Goal: Task Accomplishment & Management: Manage account settings

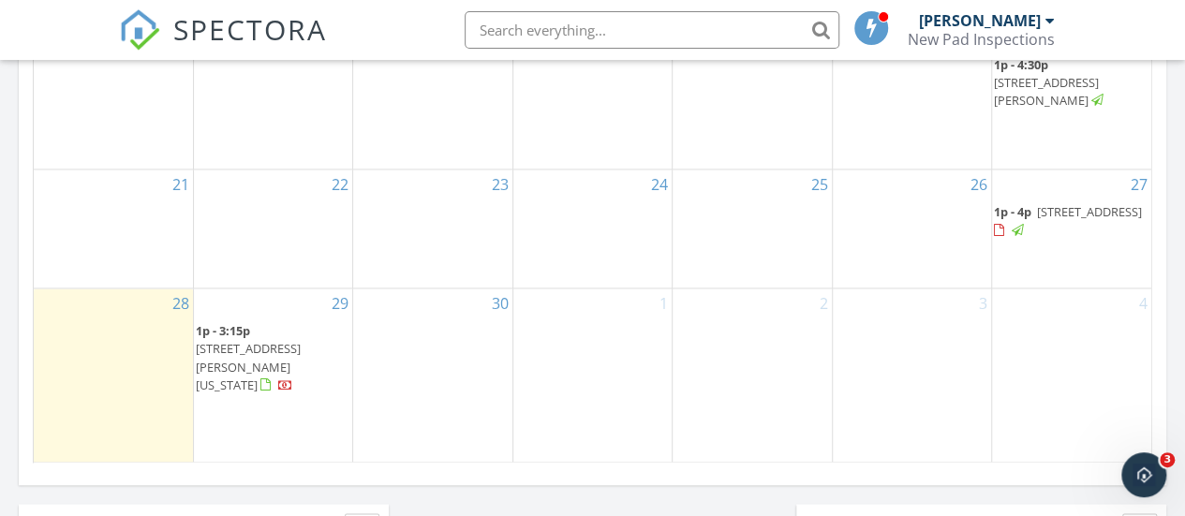
scroll to position [1284, 0]
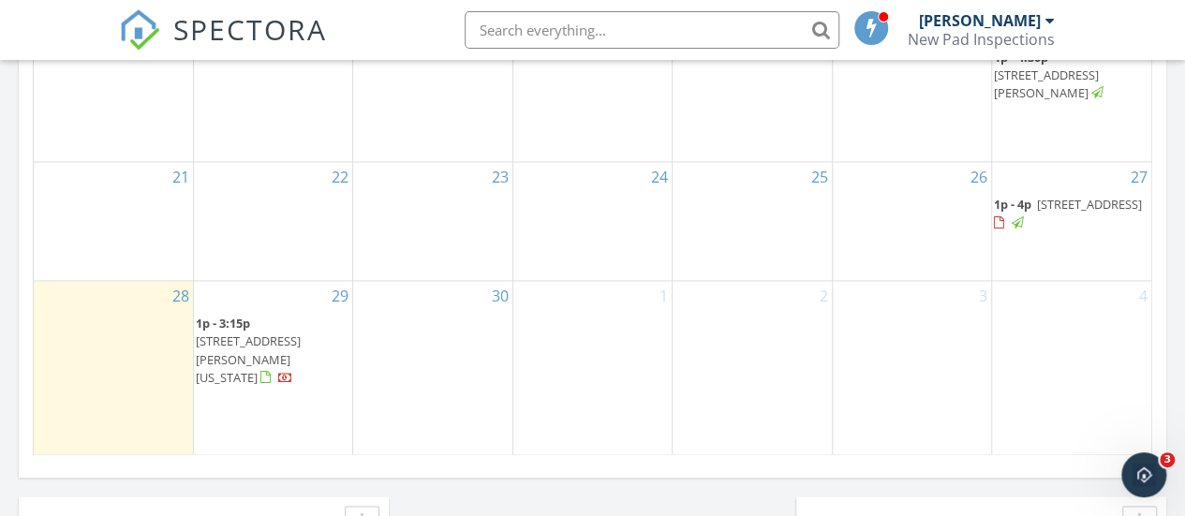
click at [285, 357] on span "10309 W Santiago Dr, Arizona City 85123" at bounding box center [248, 359] width 105 height 52
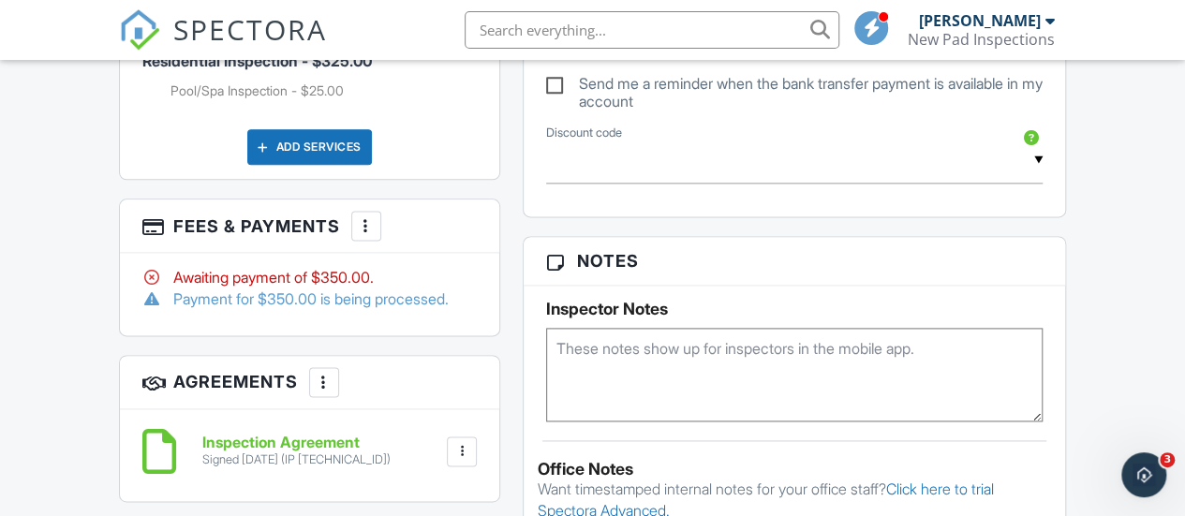
scroll to position [1133, 0]
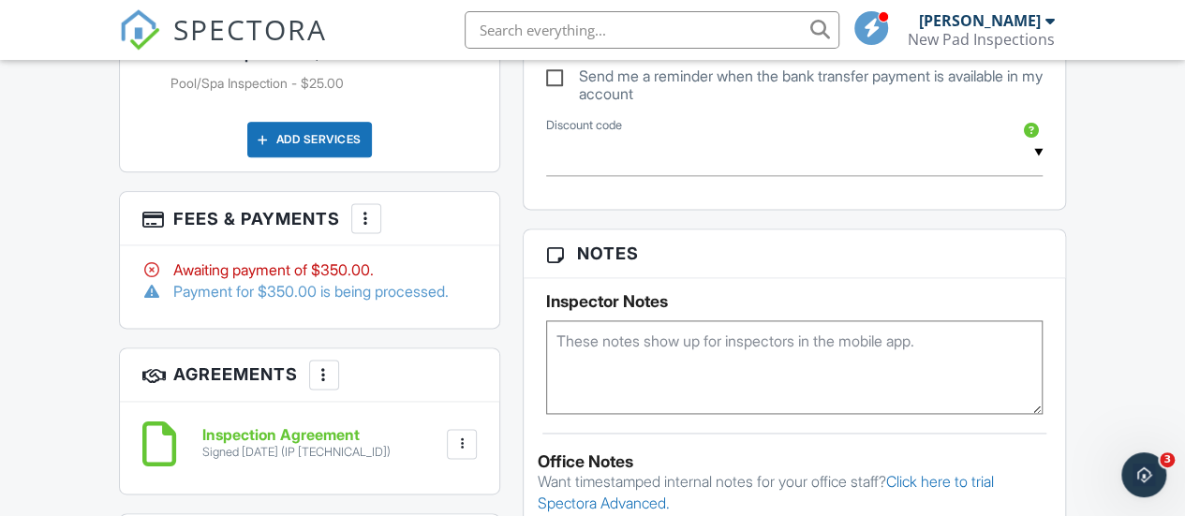
drag, startPoint x: 1197, startPoint y: 72, endPoint x: 1199, endPoint y: 261, distance: 188.4
click at [1185, 261] on html "SPECTORA Randy Fryberger New Pad Inspections Role: Inspector Dashboard New Insp…" at bounding box center [592, 314] width 1185 height 2895
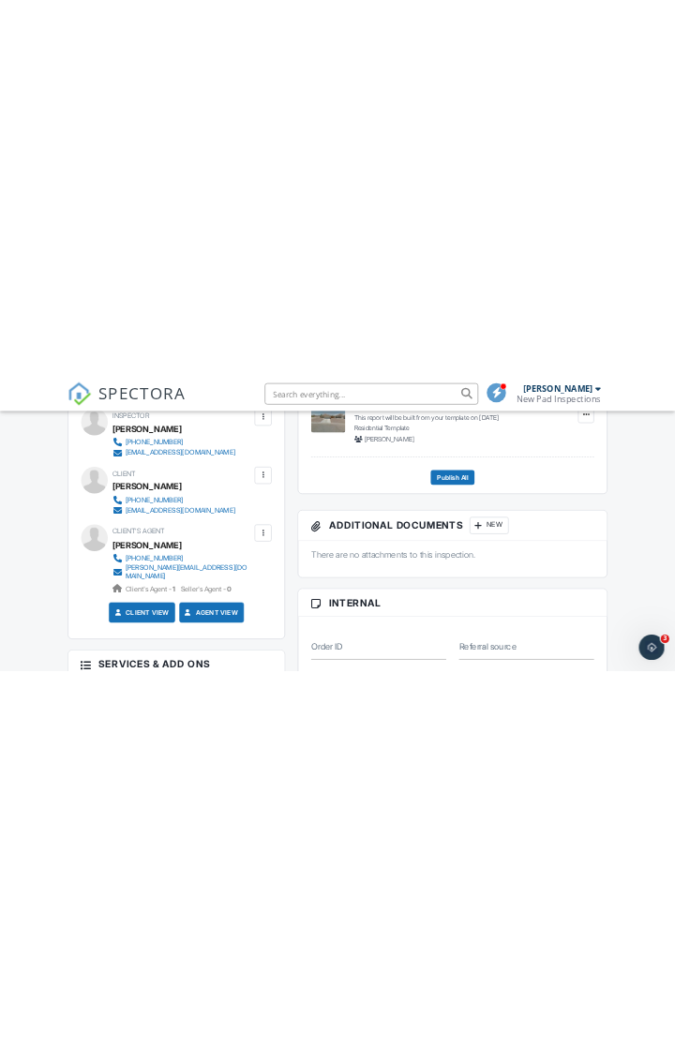
scroll to position [619, 0]
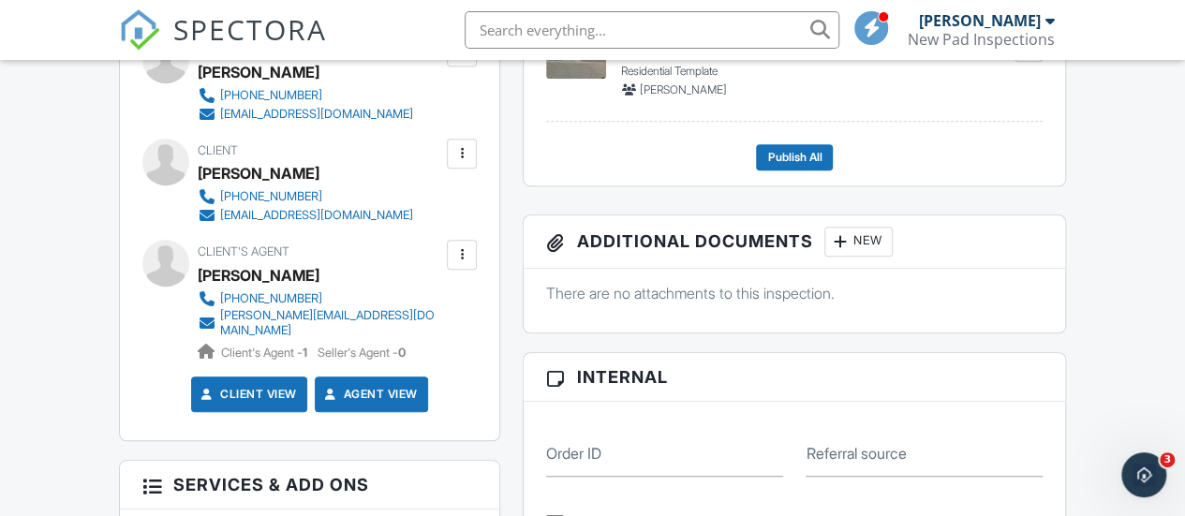
click at [458, 264] on div at bounding box center [462, 255] width 19 height 19
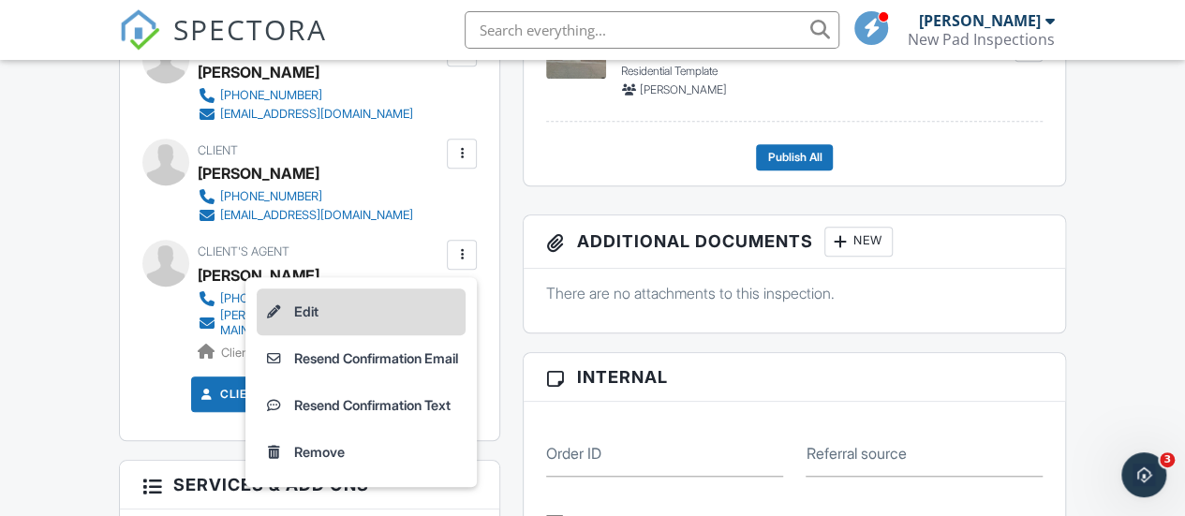
click at [321, 325] on li "Edit" at bounding box center [361, 312] width 209 height 47
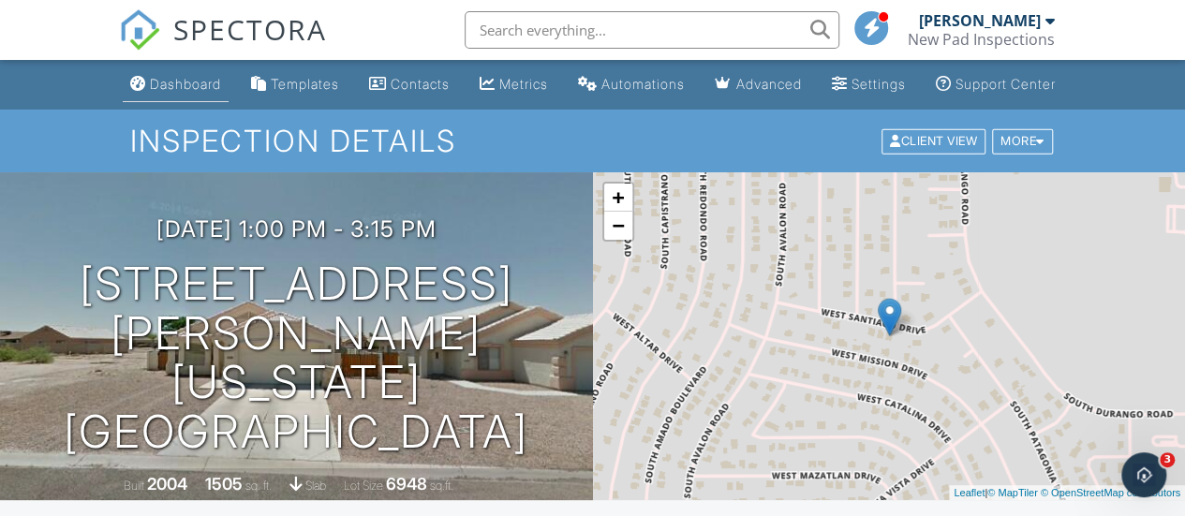
click at [174, 102] on link "Dashboard" at bounding box center [176, 84] width 106 height 35
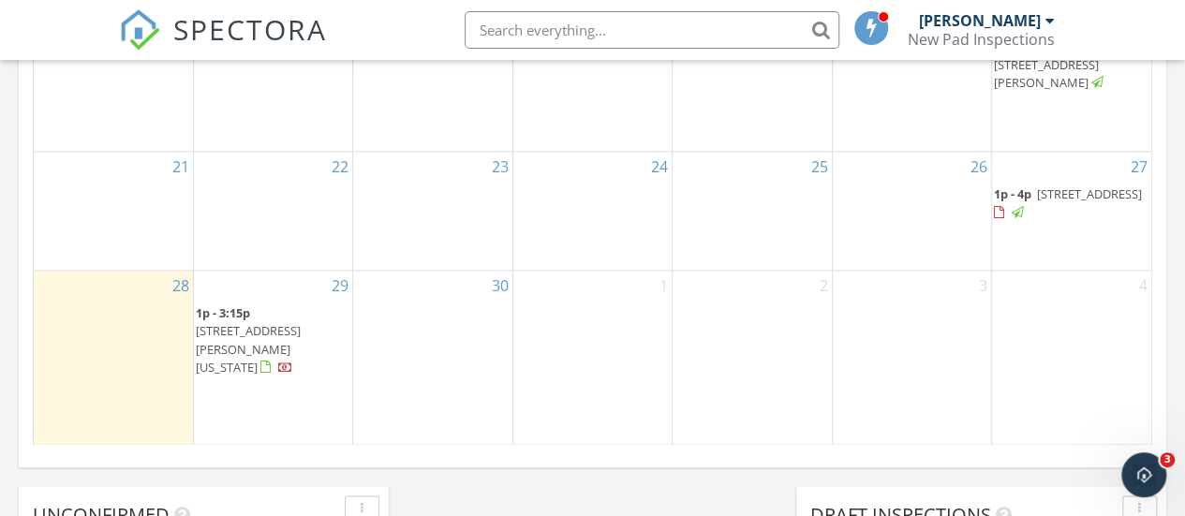
scroll to position [1288, 0]
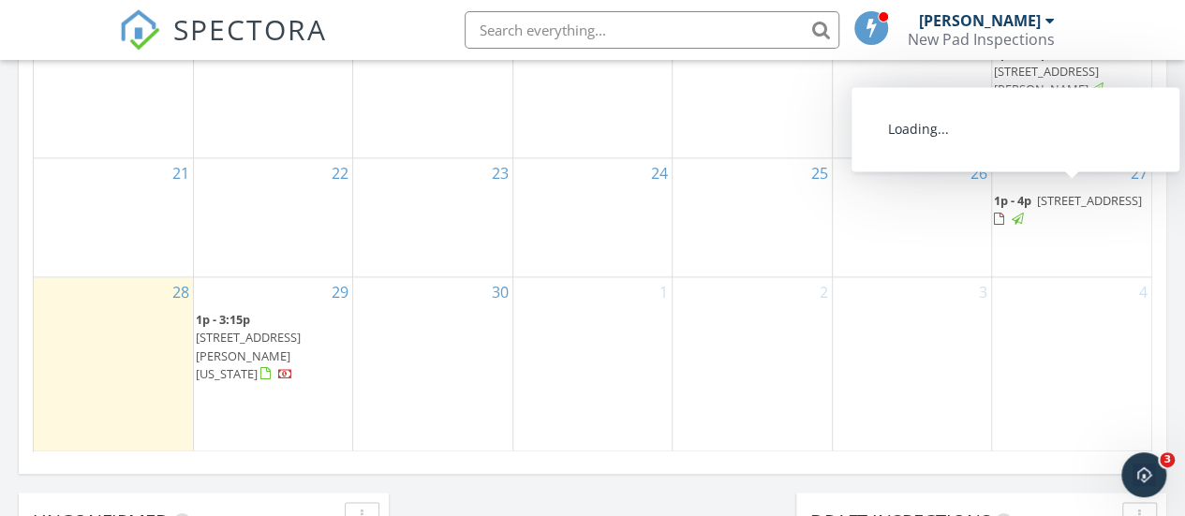
click at [1074, 209] on span "[STREET_ADDRESS]" at bounding box center [1089, 200] width 105 height 17
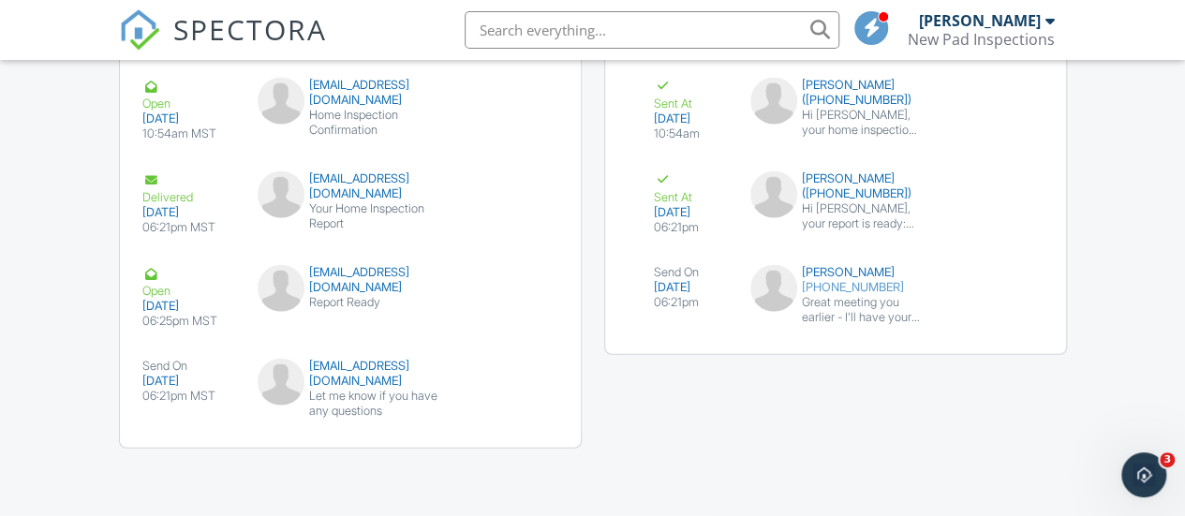
scroll to position [2303, 0]
click at [161, 171] on div "Delivered" at bounding box center [188, 188] width 93 height 34
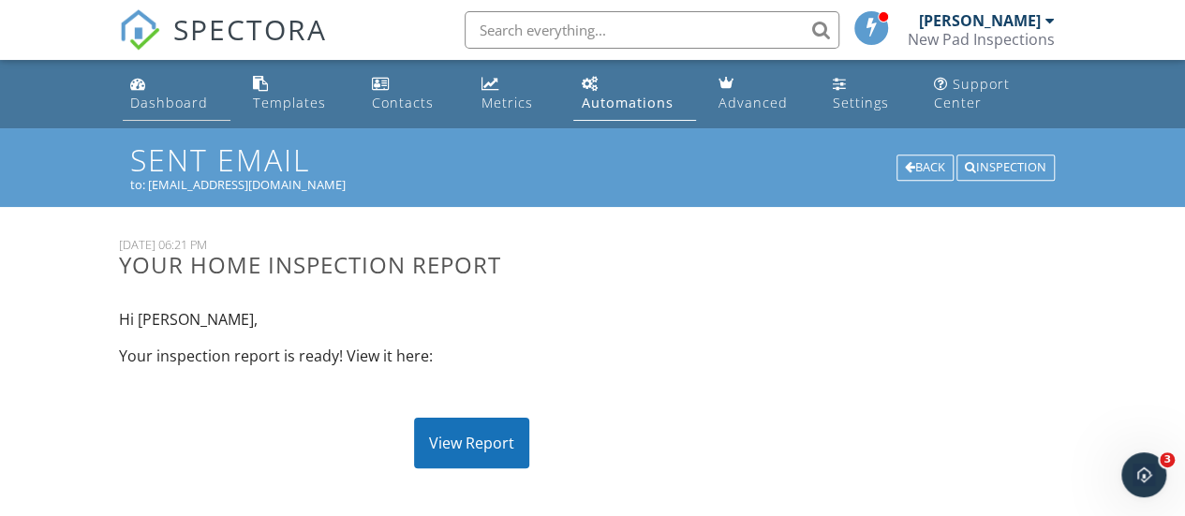
click at [186, 104] on div "Dashboard" at bounding box center [169, 103] width 78 height 18
